Goal: Information Seeking & Learning: Learn about a topic

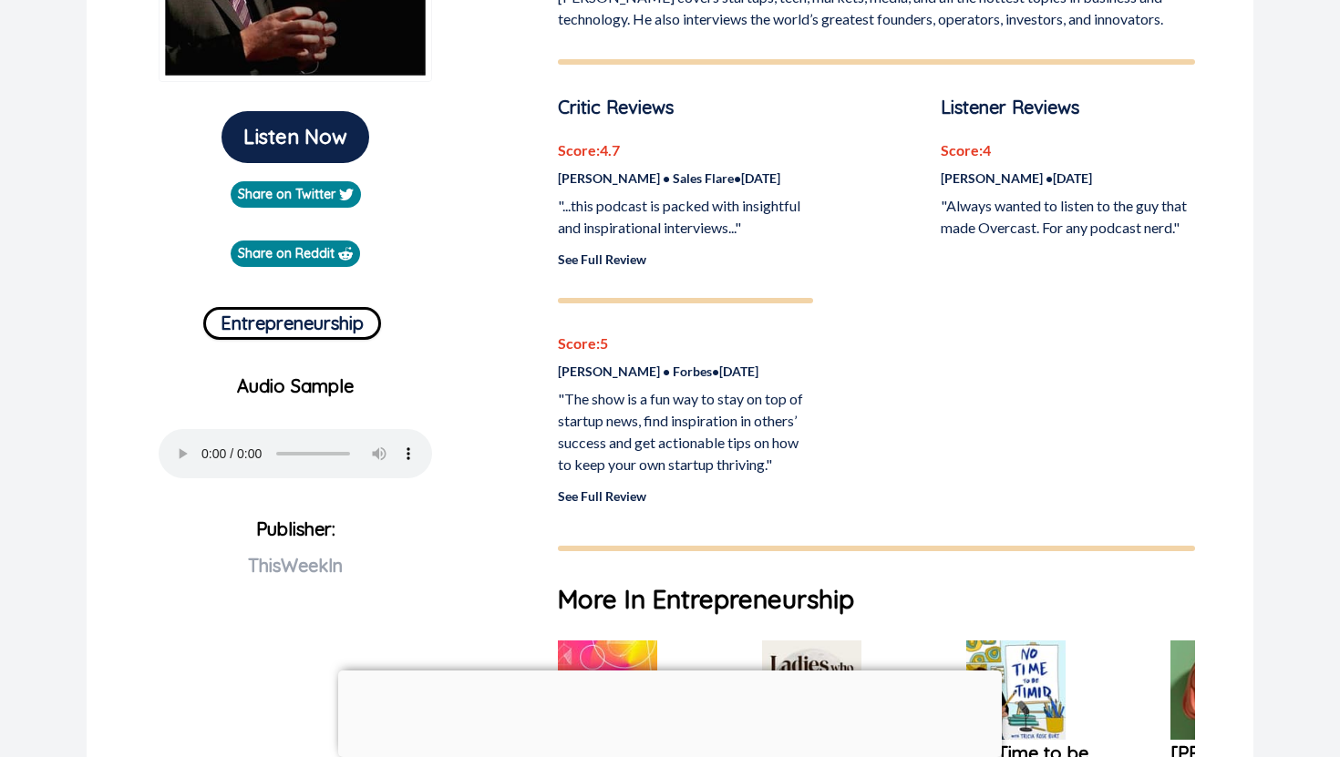
scroll to position [474, 0]
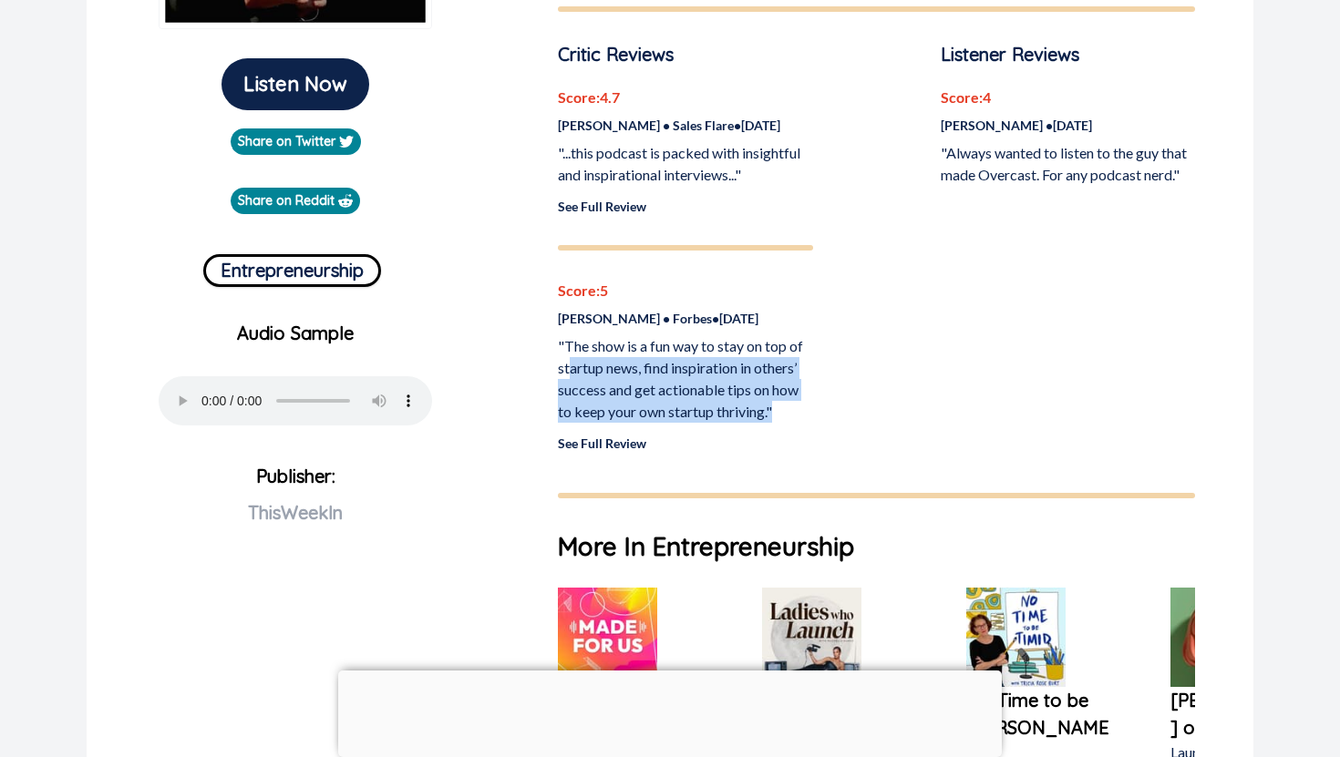
drag, startPoint x: 789, startPoint y: 412, endPoint x: 562, endPoint y: 355, distance: 233.9
click at [563, 357] on p ""The show is a fun way to stay on top of startup news, find inspiration in othe…" at bounding box center [685, 378] width 254 height 87
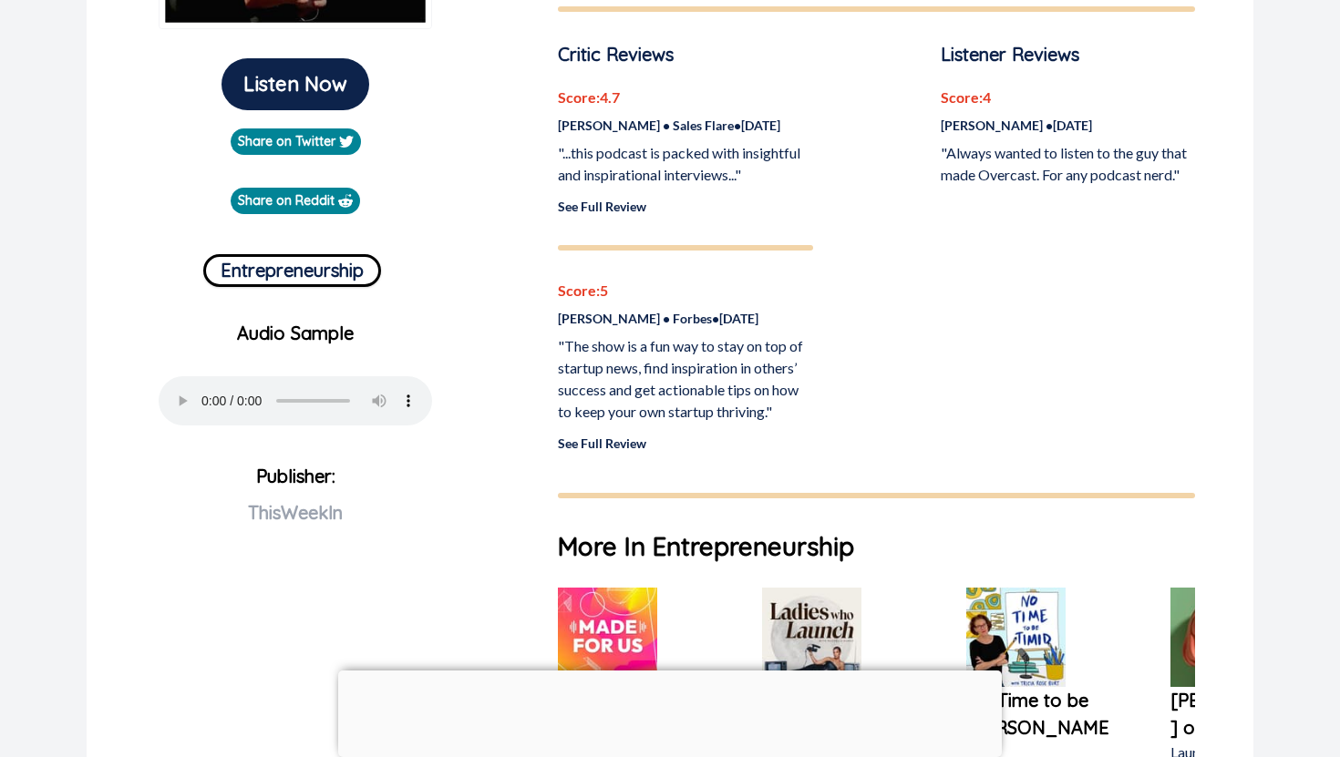
click at [562, 355] on p ""The show is a fun way to stay on top of startup news, find inspiration in othe…" at bounding box center [685, 378] width 254 height 87
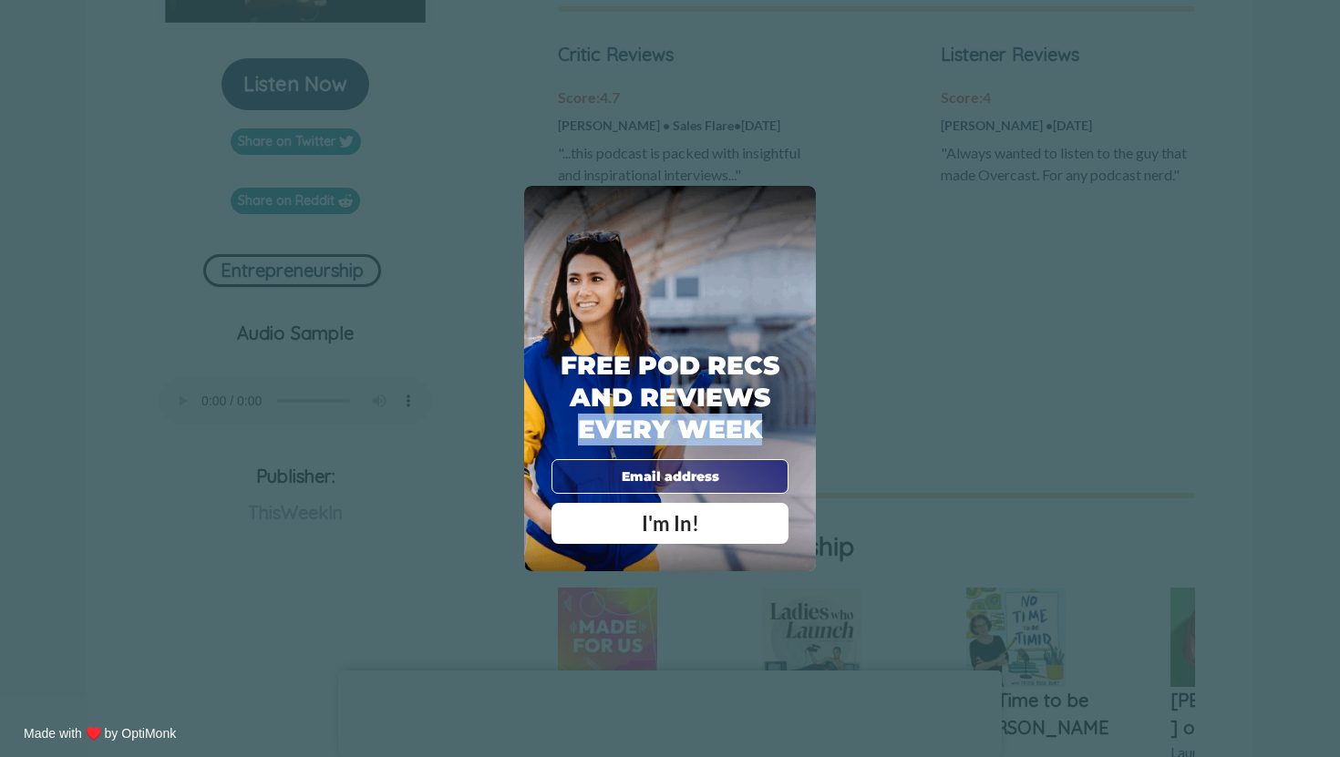
drag, startPoint x: 788, startPoint y: 419, endPoint x: 760, endPoint y: 413, distance: 29.0
click at [760, 413] on div "Free Pod Recs and Reviews every week I'm In!" at bounding box center [670, 444] width 292 height 253
click at [886, 244] on div "X Free Pod Recs and Reviews every week I'm In! X Thanks Poddy People! See you T…" at bounding box center [670, 378] width 1340 height 757
click at [792, 210] on span "X" at bounding box center [796, 205] width 13 height 18
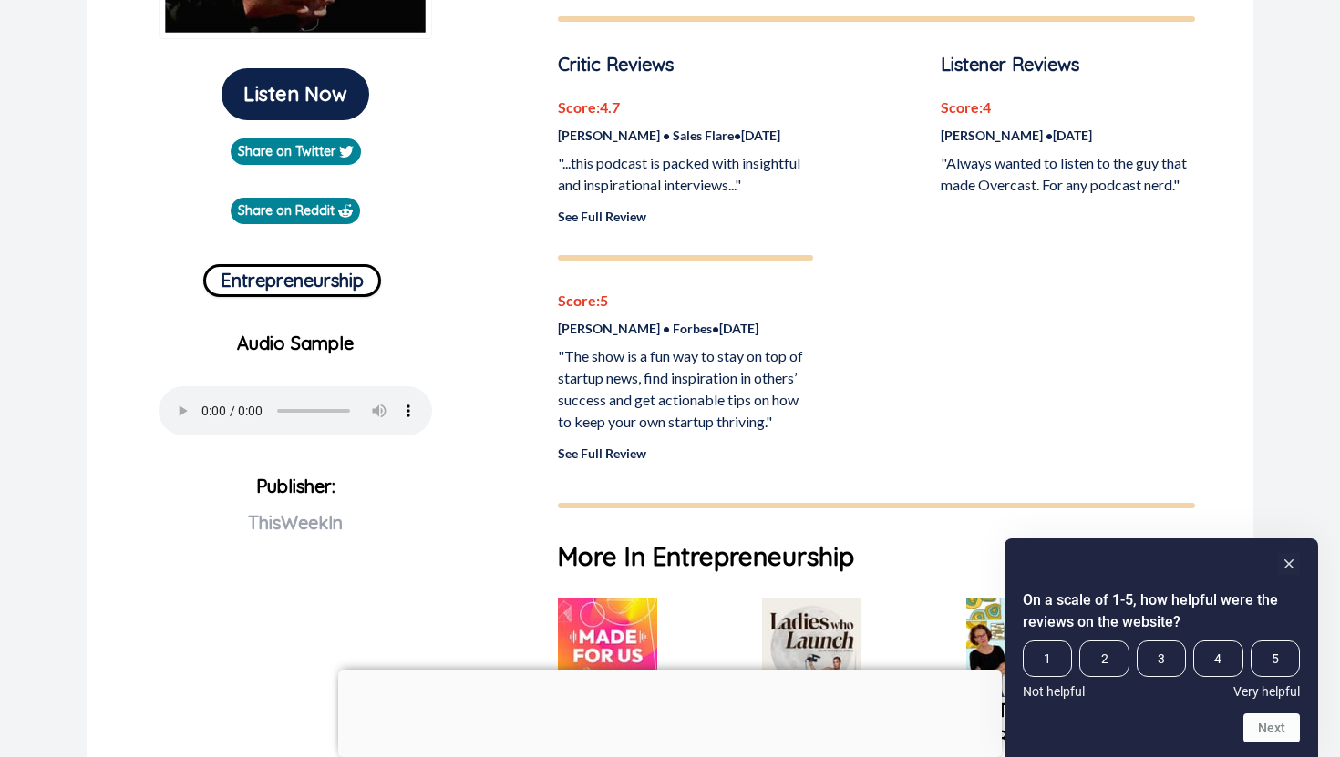
scroll to position [463, 0]
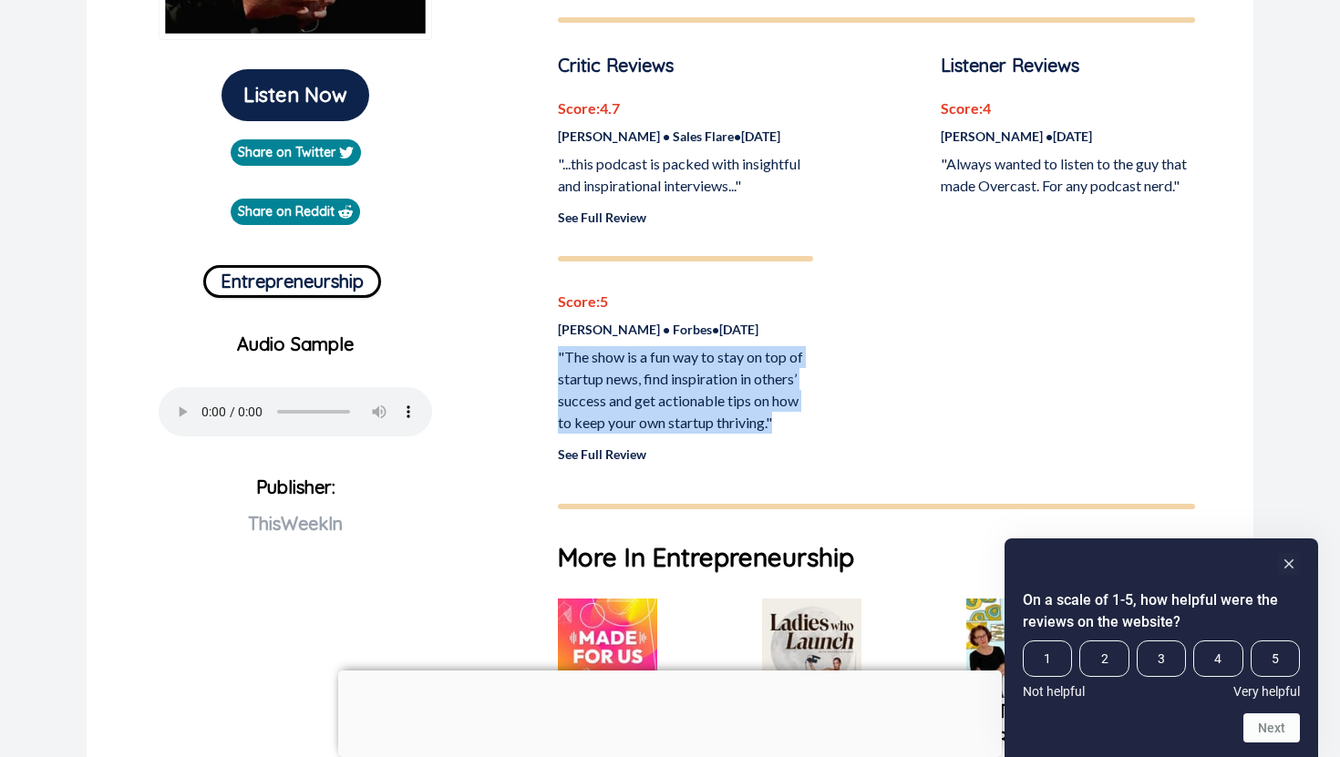
drag, startPoint x: 791, startPoint y: 424, endPoint x: 559, endPoint y: 359, distance: 241.3
click at [559, 359] on p ""The show is a fun way to stay on top of startup news, find inspiration in othe…" at bounding box center [685, 389] width 254 height 87
copy p ""The show is a fun way to stay on top of startup news, find inspiration in othe…"
